Goal: Task Accomplishment & Management: Manage account settings

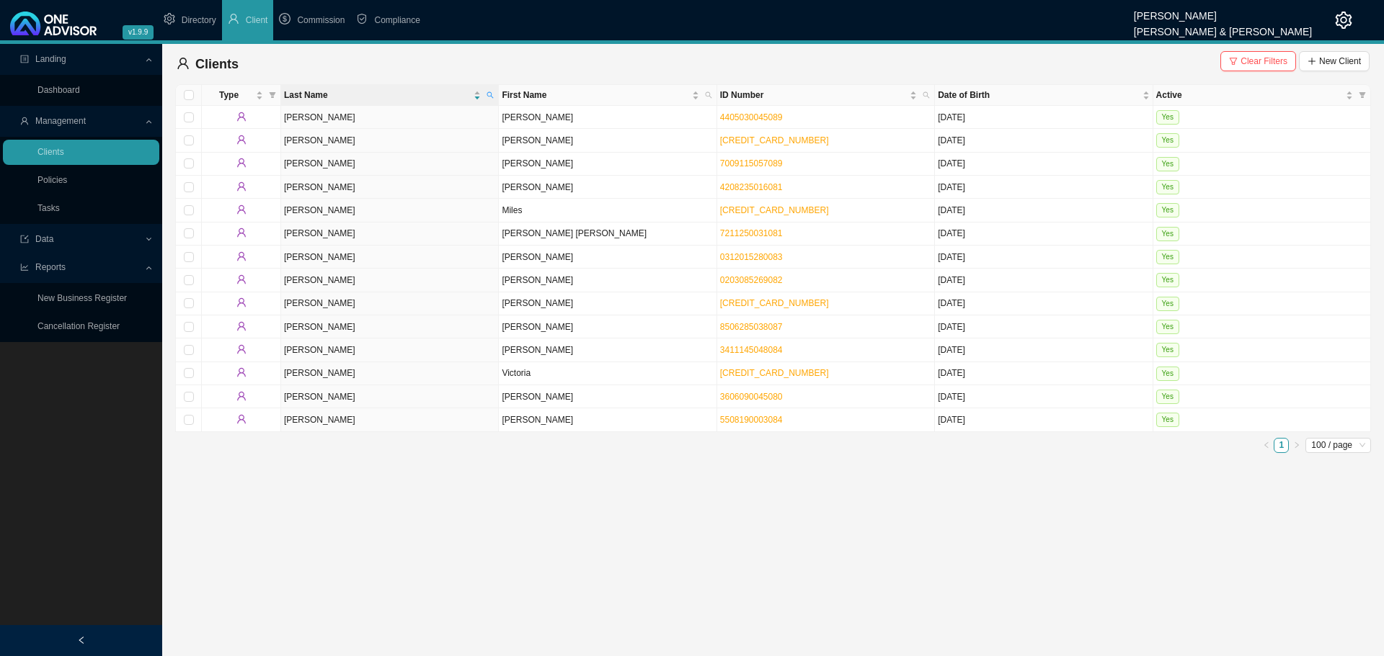
click at [1344, 19] on icon "setting" at bounding box center [1343, 20] width 17 height 17
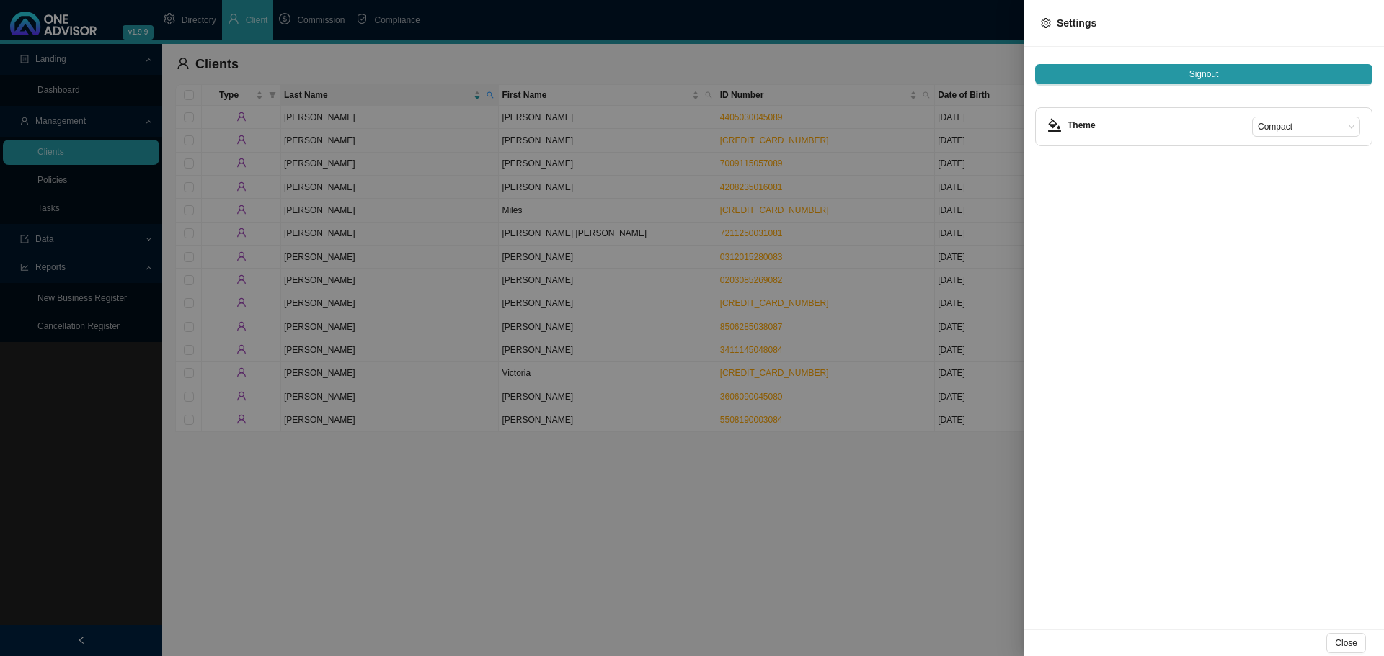
click at [1206, 76] on span "Signout" at bounding box center [1204, 74] width 30 height 14
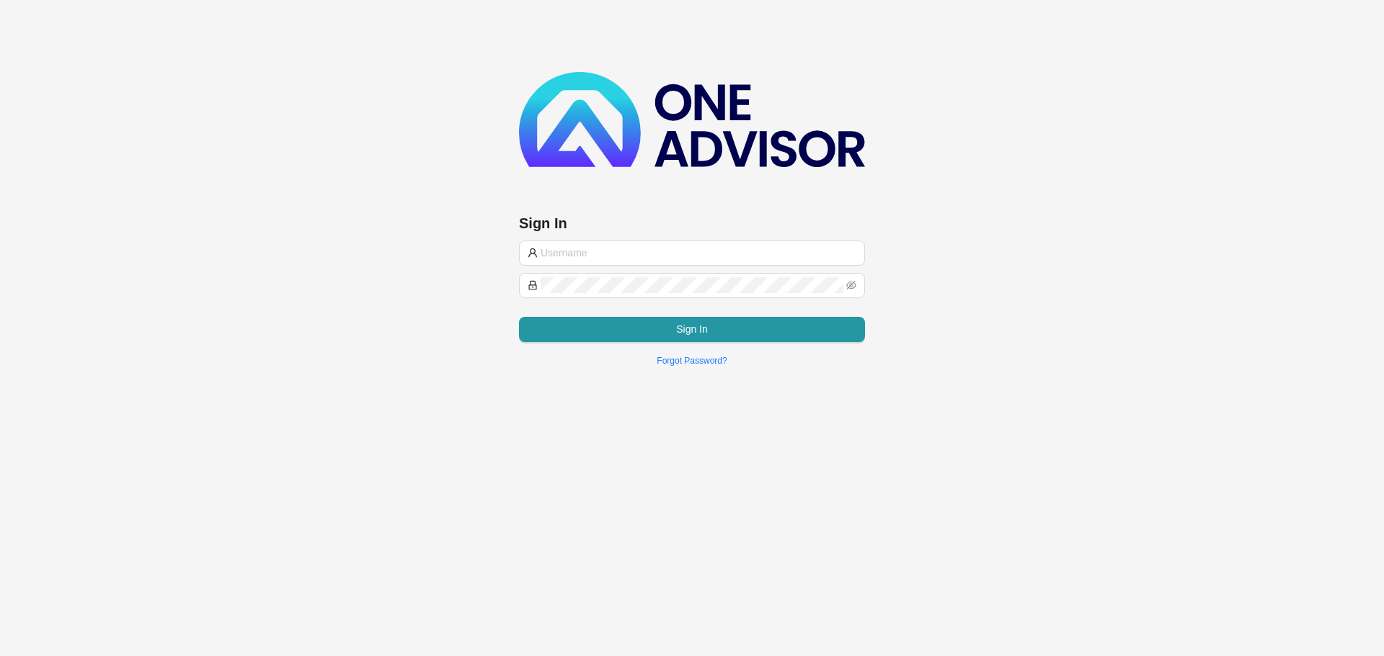
click at [695, 326] on span "Sign In" at bounding box center [692, 329] width 32 height 16
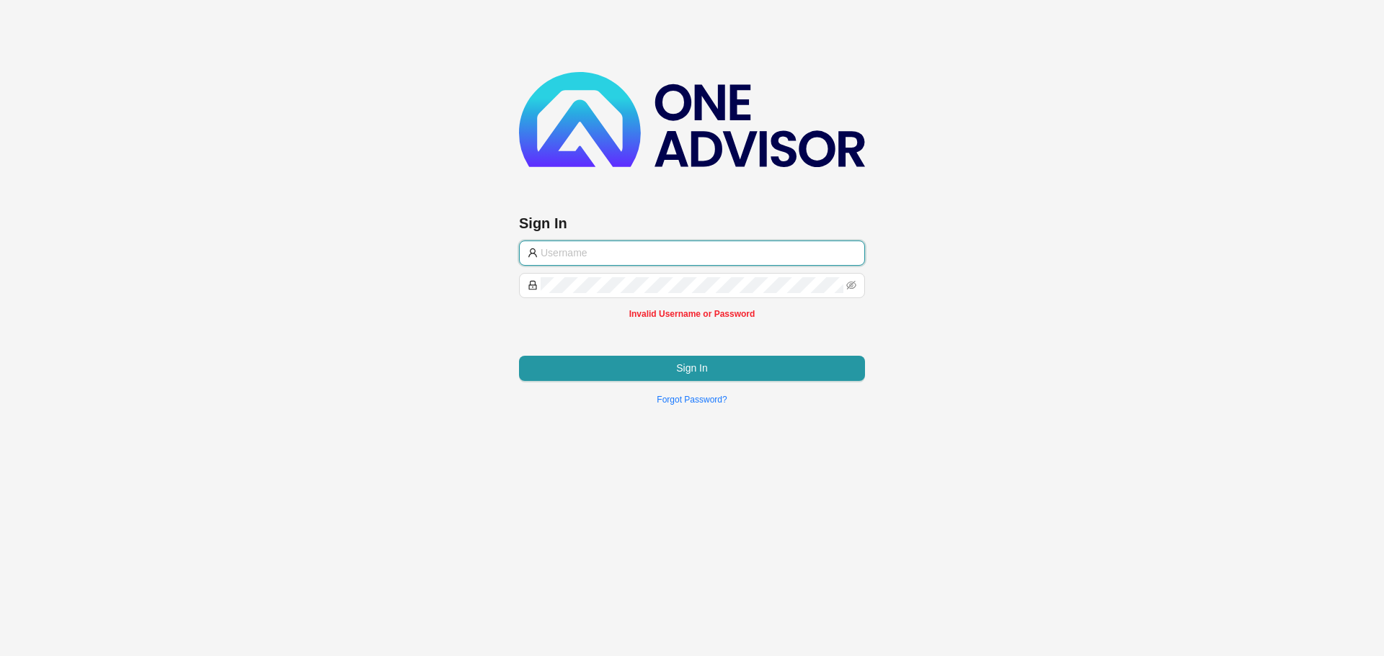
click at [624, 251] on input "text" at bounding box center [698, 253] width 316 height 16
type input "support@hvmws"
click at [670, 364] on button "Sign In" at bounding box center [692, 368] width 346 height 25
